Goal: Information Seeking & Learning: Learn about a topic

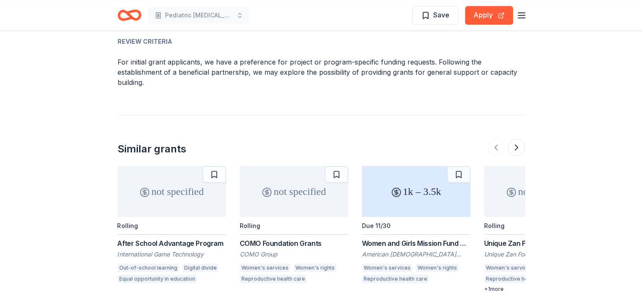
scroll to position [1205, 0]
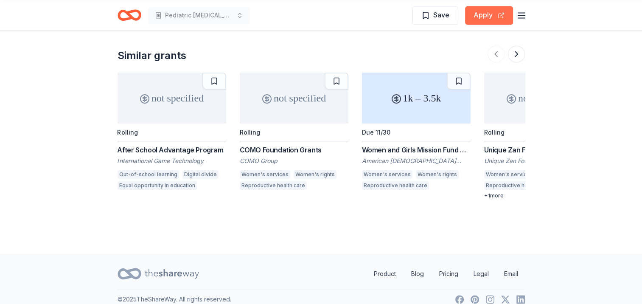
click at [482, 14] on button "Apply" at bounding box center [489, 15] width 48 height 19
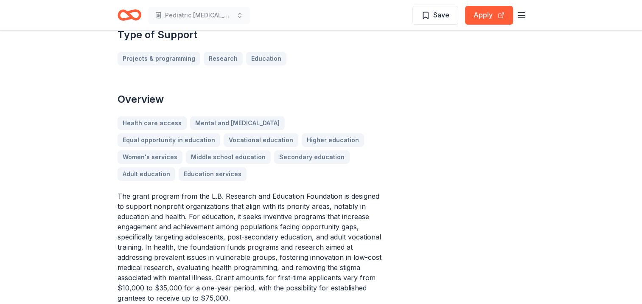
scroll to position [0, 0]
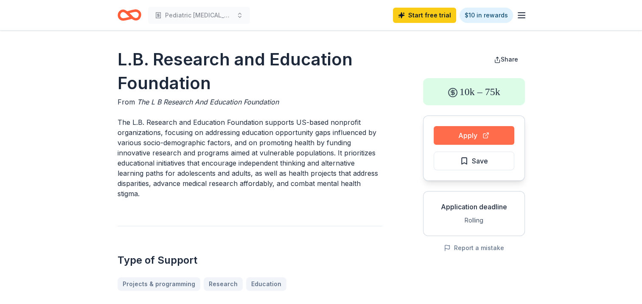
click at [469, 132] on button "Apply" at bounding box center [474, 135] width 81 height 19
drag, startPoint x: 107, startPoint y: 99, endPoint x: 252, endPoint y: 188, distance: 170.3
click at [252, 188] on p "The L.B. Research and Education Foundation supports US-based nonprofit organiza…" at bounding box center [250, 158] width 265 height 82
drag, startPoint x: 93, startPoint y: 53, endPoint x: 454, endPoint y: 78, distance: 362.3
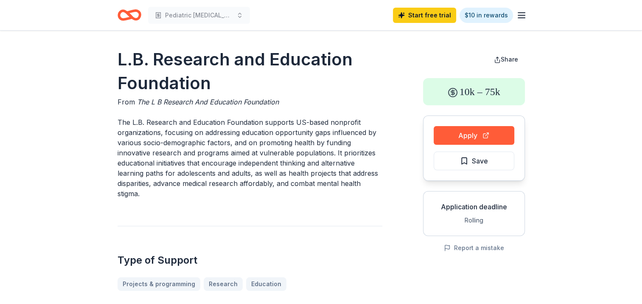
drag, startPoint x: 94, startPoint y: 184, endPoint x: 104, endPoint y: 190, distance: 12.4
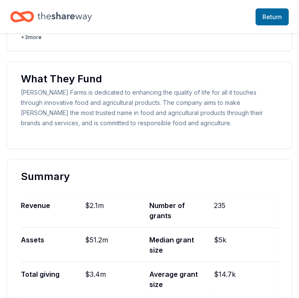
scroll to position [293, 0]
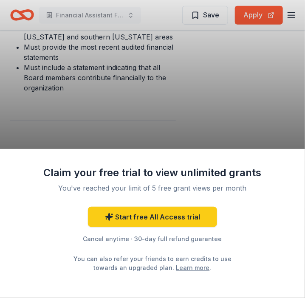
scroll to position [866, 0]
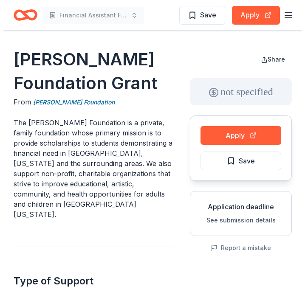
scroll to position [194, 0]
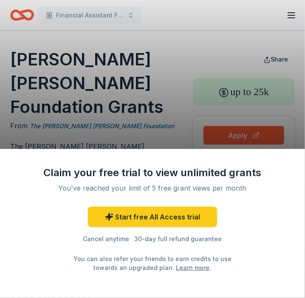
click at [72, 102] on div "Claim your free trial to view unlimited grants You've reached your limit of 5 f…" at bounding box center [152, 149] width 305 height 298
click at [83, 126] on div "Claim your free trial to view unlimited grants You've reached your limit of 5 f…" at bounding box center [152, 149] width 305 height 298
drag, startPoint x: 70, startPoint y: 109, endPoint x: 15, endPoint y: 68, distance: 68.5
click at [0, 58] on html "Financial Assistant Fund Start free trial $10 in rewards Gladys Krieble Delmas …" at bounding box center [152, 149] width 305 height 298
